Goal: Transaction & Acquisition: Purchase product/service

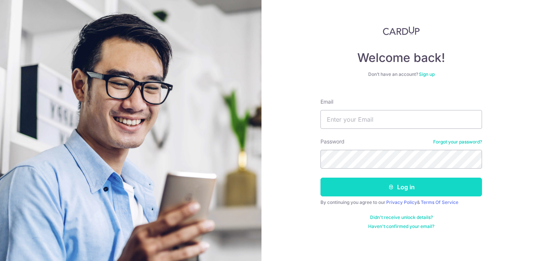
scroll to position [160, 0]
type input "[EMAIL_ADDRESS][DOMAIN_NAME]"
click at [390, 185] on icon "submit" at bounding box center [391, 187] width 6 height 6
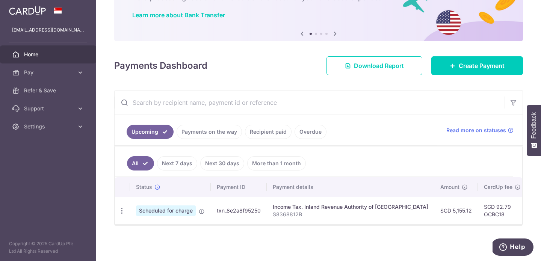
scroll to position [59, 0]
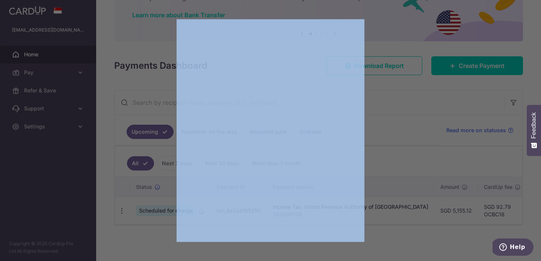
drag, startPoint x: 357, startPoint y: 218, endPoint x: 368, endPoint y: 220, distance: 11.4
click at [368, 220] on div at bounding box center [273, 132] width 546 height 264
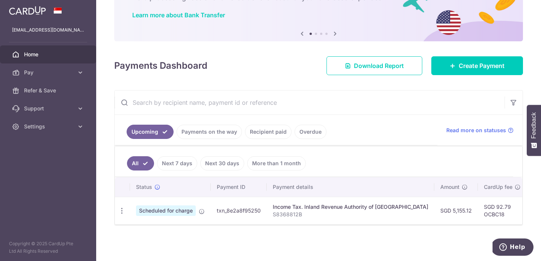
scroll to position [0, 175]
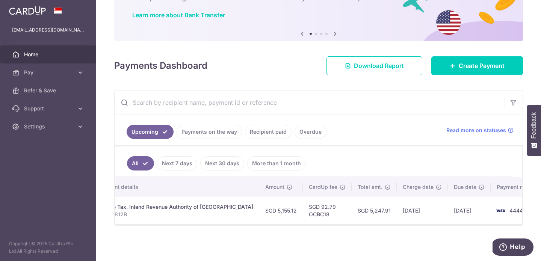
click at [509, 207] on span "4444" at bounding box center [516, 210] width 14 height 6
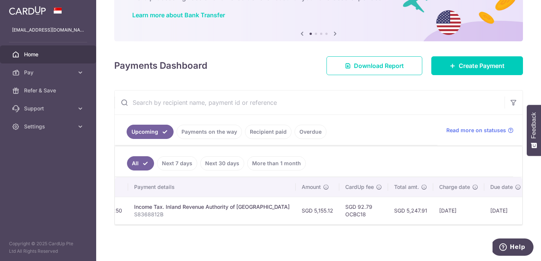
scroll to position [0, 95]
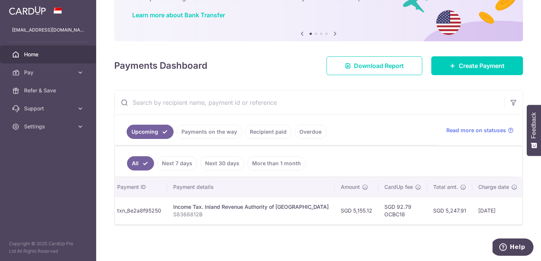
drag, startPoint x: 361, startPoint y: 219, endPoint x: 113, endPoint y: 220, distance: 247.5
type textarea "Status Payment ID Payment details Amount CardUp fee Total amt. Charge date Due …"
click at [113, 220] on div "× Pause Schedule Pause all future payments in this series Pause just this one p…" at bounding box center [318, 130] width 445 height 261
click at [140, 207] on td "txn_8e2a8f95250" at bounding box center [144, 210] width 56 height 27
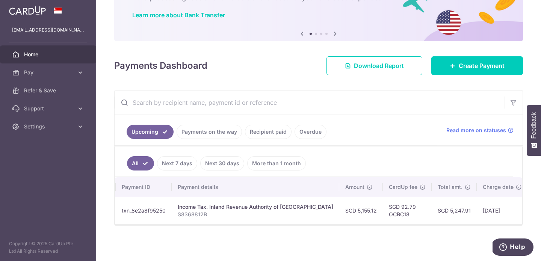
click at [204, 204] on div "Income Tax. Inland Revenue Authority of Singapore" at bounding box center [256, 207] width 156 height 8
click at [267, 128] on link "Recipient paid" at bounding box center [268, 132] width 47 height 14
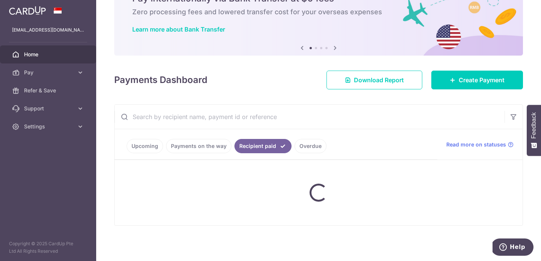
scroll to position [59, 0]
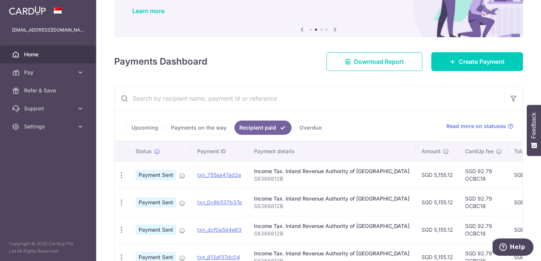
click at [306, 125] on link "Overdue" at bounding box center [310, 128] width 32 height 14
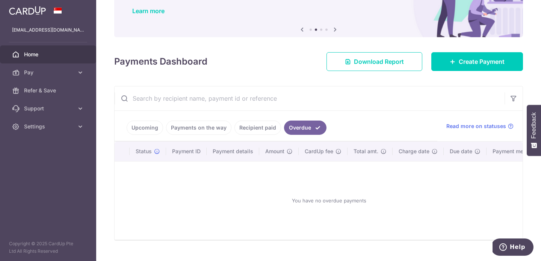
click at [252, 128] on link "Recipient paid" at bounding box center [257, 128] width 47 height 14
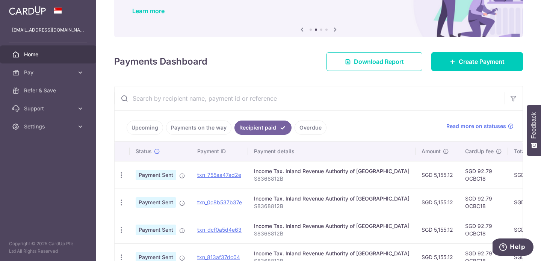
click at [210, 130] on link "Payments on the way" at bounding box center [198, 128] width 65 height 14
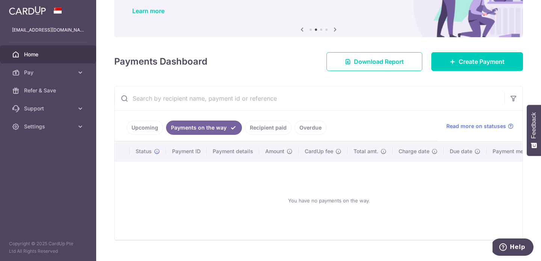
click at [149, 131] on link "Upcoming" at bounding box center [145, 128] width 36 height 14
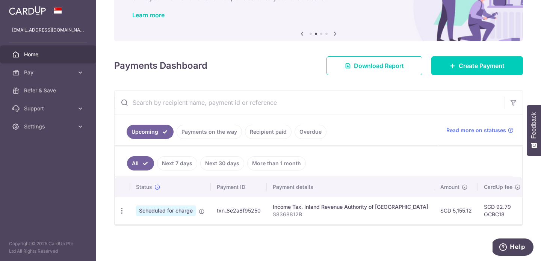
click at [190, 207] on span "Scheduled for charge" at bounding box center [166, 210] width 60 height 11
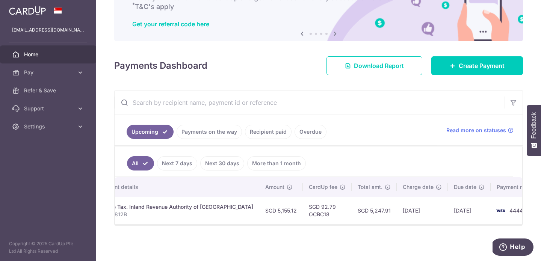
scroll to position [0, 0]
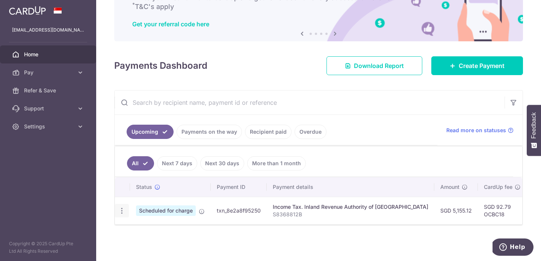
click at [121, 207] on icon "button" at bounding box center [122, 211] width 8 height 8
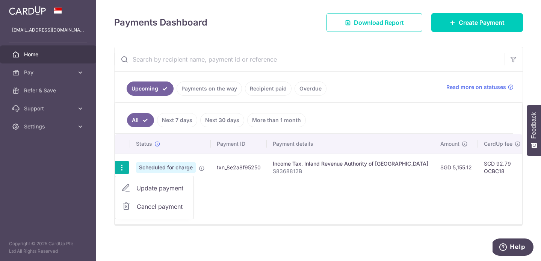
click at [169, 189] on span "Update payment" at bounding box center [161, 188] width 51 height 9
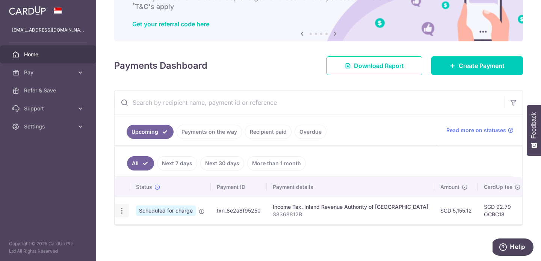
scroll to position [59, 0]
radio input "true"
type input "5,155.12"
type input "16/10/2025"
type input "S8368812B"
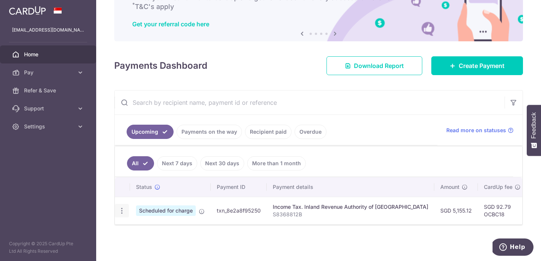
type input "OCBC18"
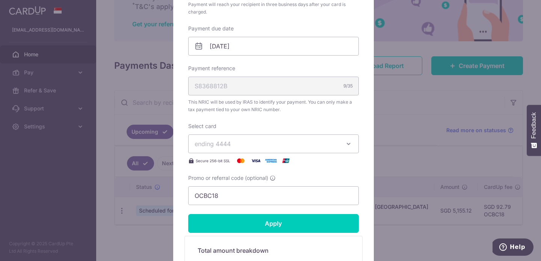
scroll to position [226, 0]
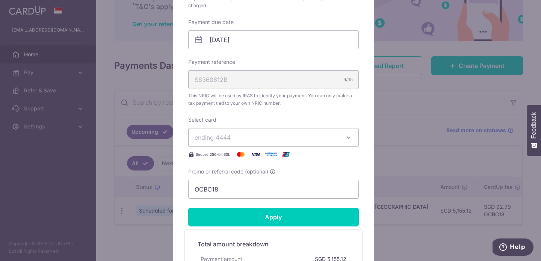
click at [269, 139] on span "ending 4444" at bounding box center [267, 137] width 144 height 9
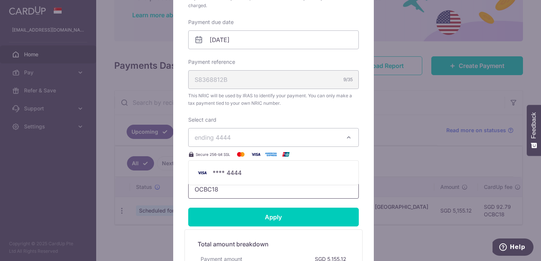
click at [215, 188] on input "OCBC18" at bounding box center [273, 189] width 171 height 19
click at [178, 199] on div "Edit payment By clicking apply, you will make changes to all payments to Inland…" at bounding box center [273, 78] width 201 height 500
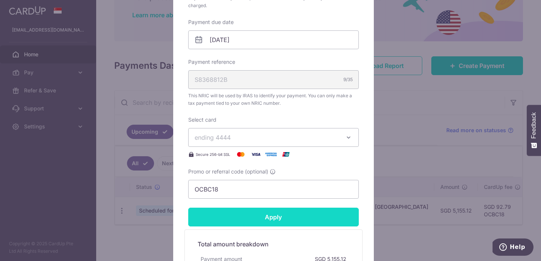
click at [198, 209] on input "Apply" at bounding box center [273, 217] width 171 height 19
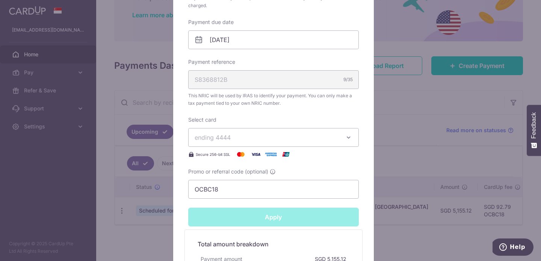
type input "Successfully Applied"
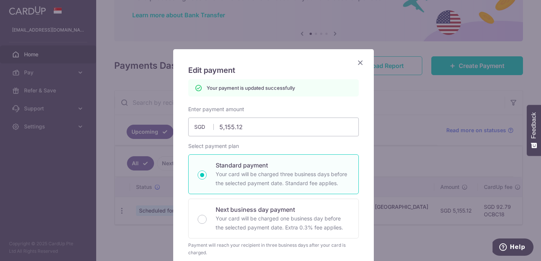
scroll to position [0, 0]
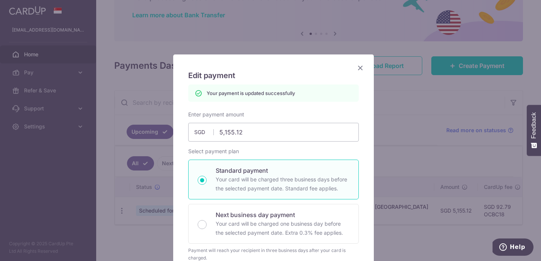
click at [357, 66] on icon "Close" at bounding box center [360, 67] width 9 height 9
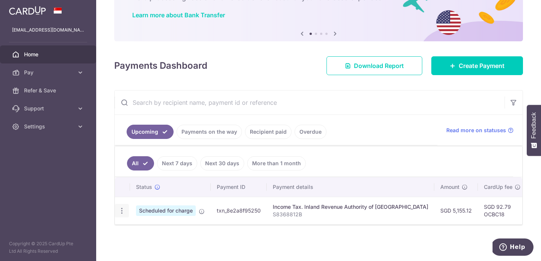
click at [122, 207] on icon "button" at bounding box center [122, 211] width 8 height 8
click at [121, 209] on icon "button" at bounding box center [122, 211] width 8 height 8
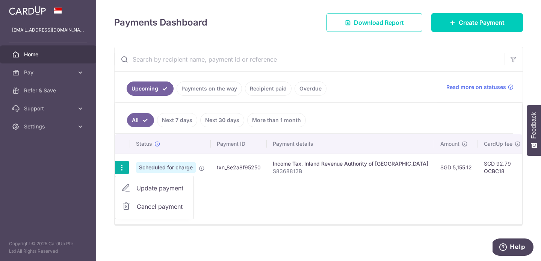
click at [164, 206] on span "Cancel payment" at bounding box center [162, 206] width 50 height 9
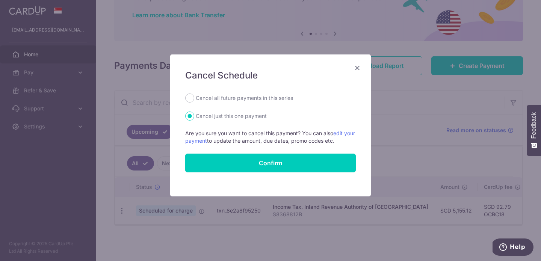
click at [239, 98] on label "Cancel all future payments in this series" at bounding box center [244, 98] width 97 height 9
click at [194, 98] on input "Cancel all future payments in this series" at bounding box center [189, 98] width 9 height 9
radio input "true"
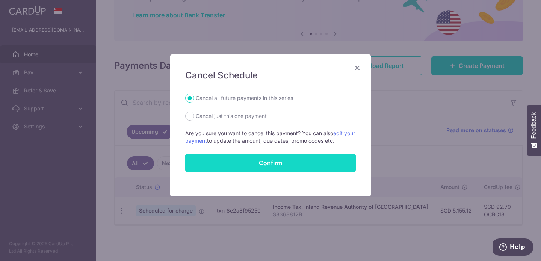
click at [260, 163] on button "Confirm" at bounding box center [270, 163] width 171 height 19
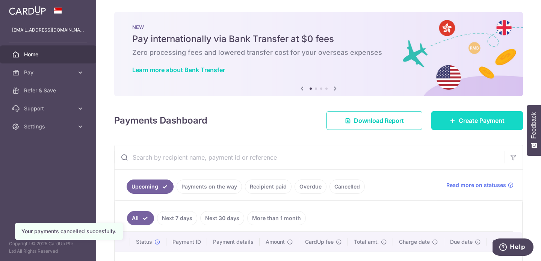
click at [457, 126] on link "Create Payment" at bounding box center [477, 120] width 92 height 19
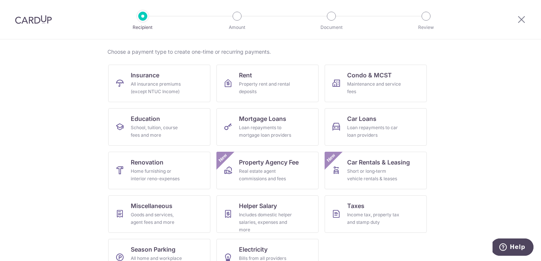
scroll to position [54, 0]
click at [356, 214] on div "Income tax, property tax and stamp duty" at bounding box center [374, 218] width 54 height 15
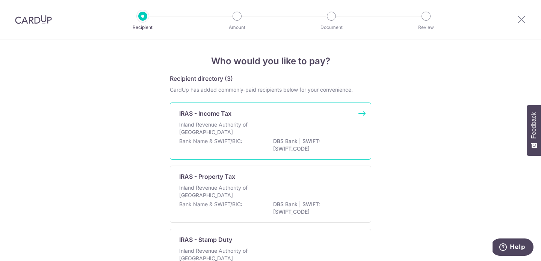
click at [319, 108] on div "IRAS - Income Tax Inland Revenue Authority of [GEOGRAPHIC_DATA] Bank Name & SWI…" at bounding box center [270, 131] width 201 height 57
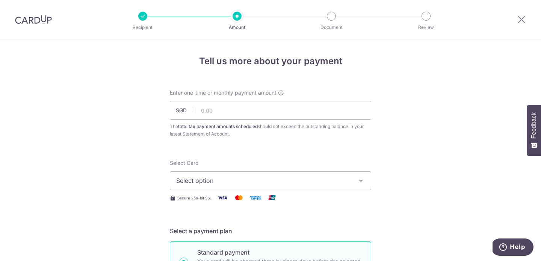
scroll to position [160, 0]
click at [319, 108] on input "text" at bounding box center [270, 110] width 201 height 19
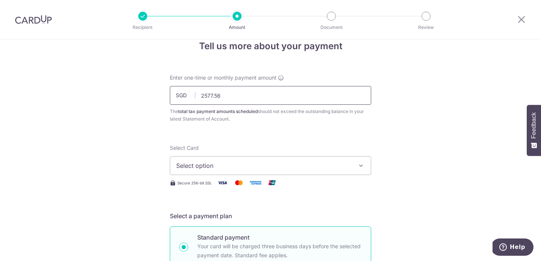
scroll to position [53, 0]
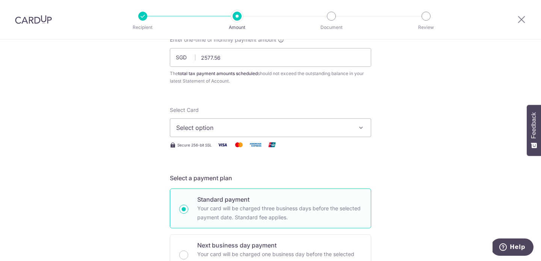
type input "2,577.56"
click at [253, 122] on button "Select option" at bounding box center [270, 127] width 201 height 19
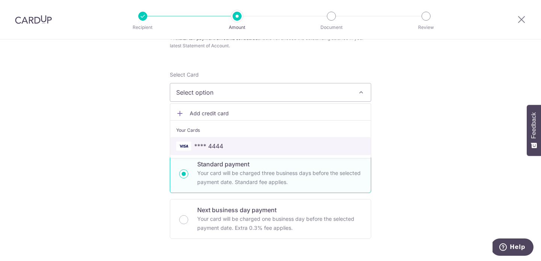
scroll to position [92, 0]
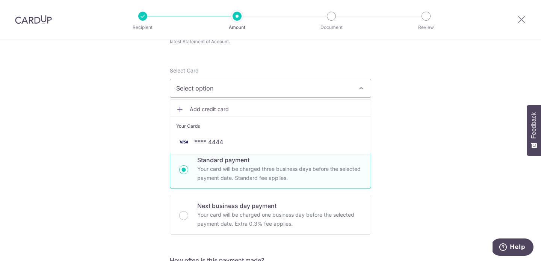
click at [212, 107] on span "Add credit card" at bounding box center [277, 110] width 175 height 8
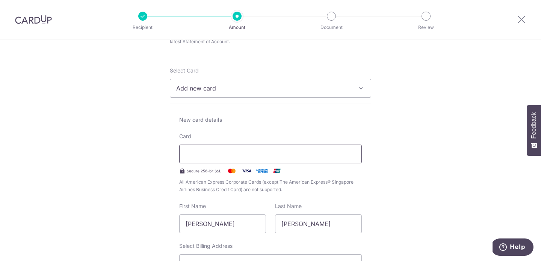
type input "09 / 2030"
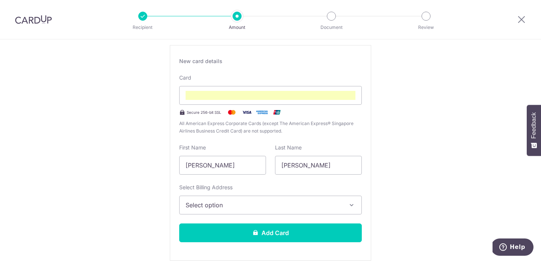
scroll to position [188, 0]
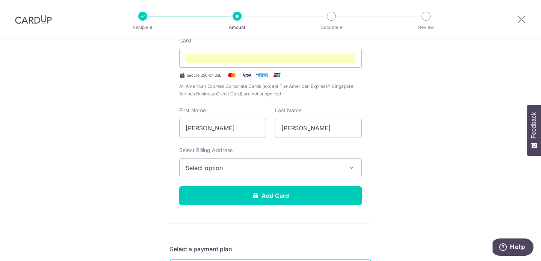
click at [254, 166] on span "Select option" at bounding box center [264, 167] width 156 height 9
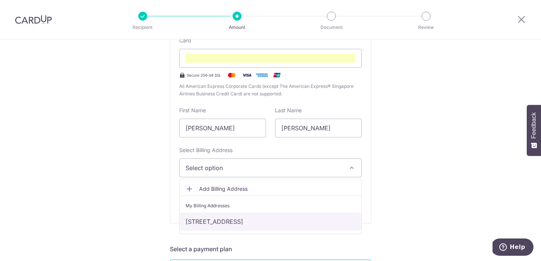
click at [242, 221] on link "[STREET_ADDRESS]" at bounding box center [271, 222] width 182 height 18
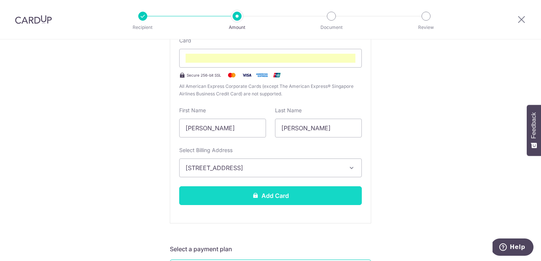
click at [277, 198] on button "Add Card" at bounding box center [270, 195] width 183 height 19
click at [294, 200] on button "Add Card" at bounding box center [270, 195] width 183 height 19
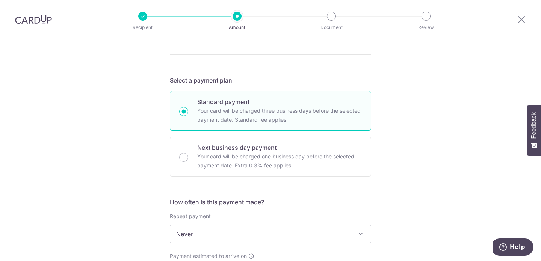
scroll to position [547, 0]
